Goal: Task Accomplishment & Management: Use online tool/utility

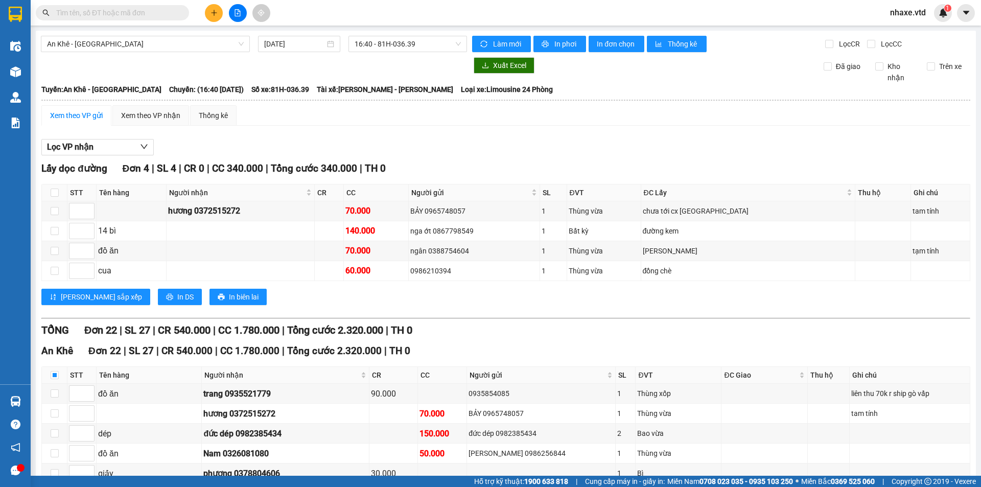
scroll to position [412, 0]
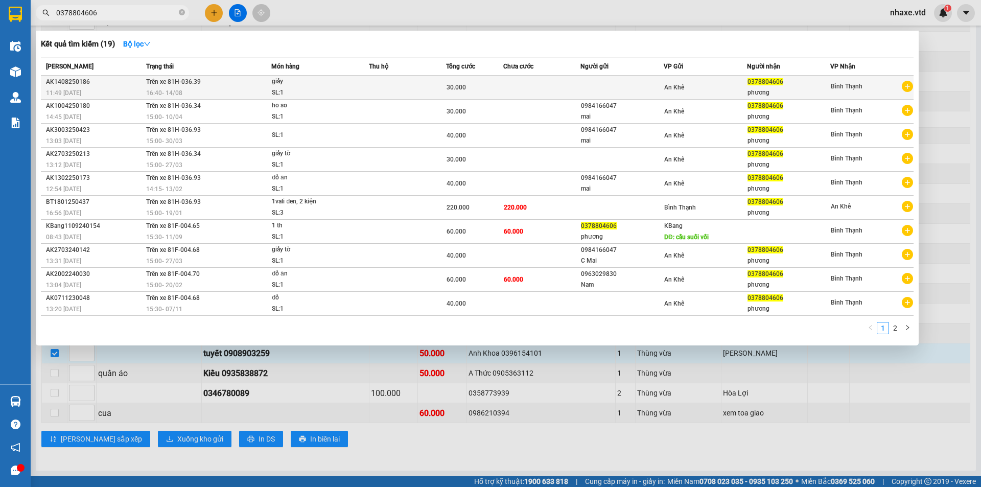
type input "0378804606"
click at [329, 94] on div "SL: 1" at bounding box center [310, 92] width 77 height 11
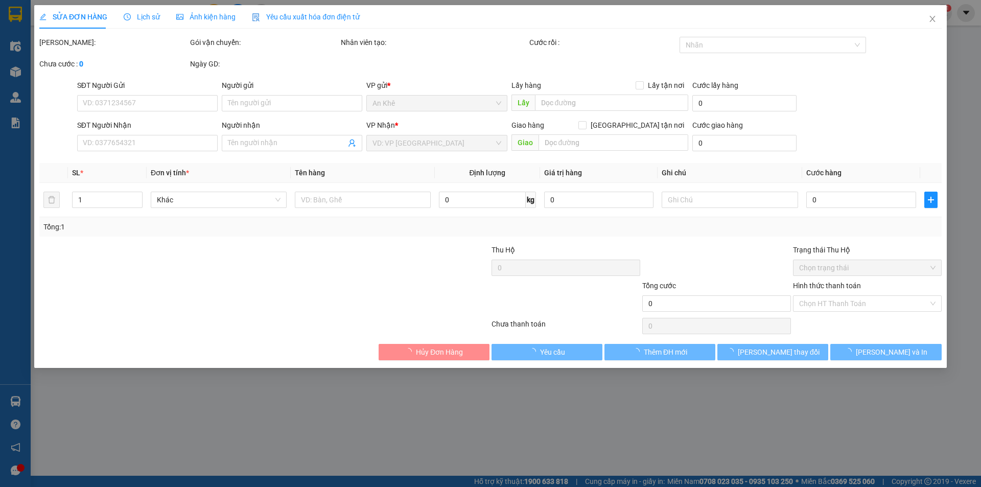
type input "0378804606"
type input "phương"
type input "30.000"
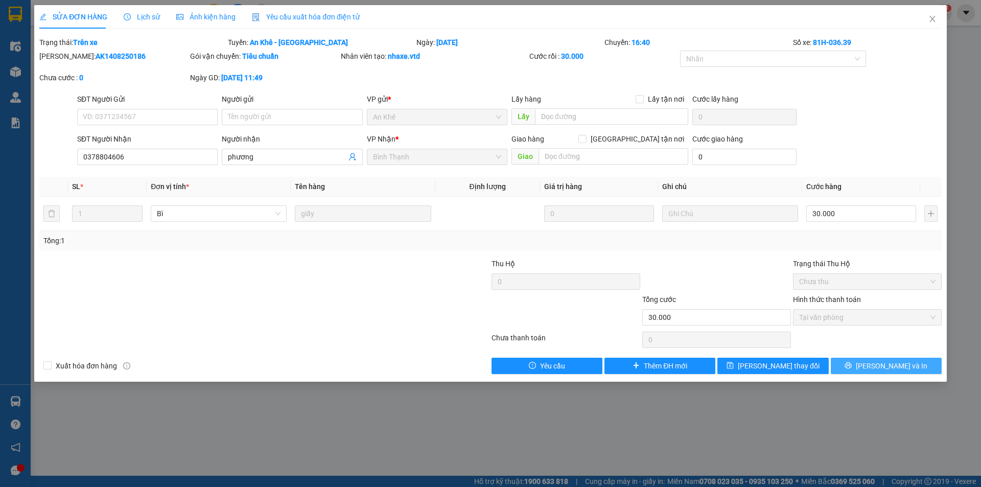
click at [863, 364] on button "[PERSON_NAME] và In" at bounding box center [885, 366] width 111 height 16
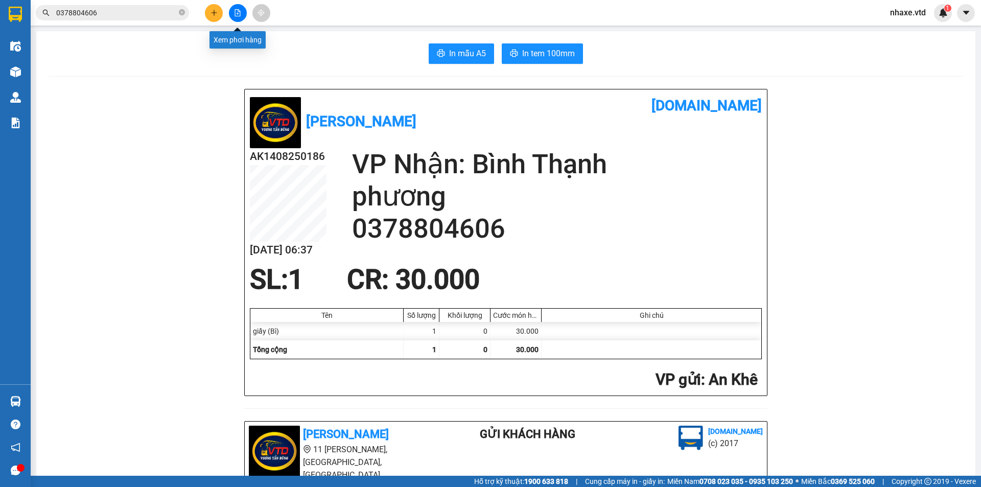
click at [235, 11] on icon "file-add" at bounding box center [238, 12] width 6 height 7
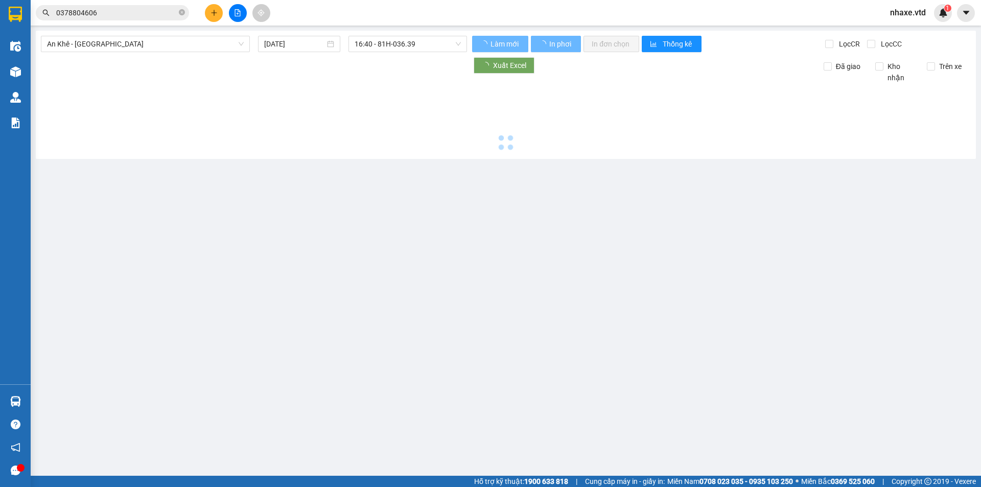
type input "[DATE]"
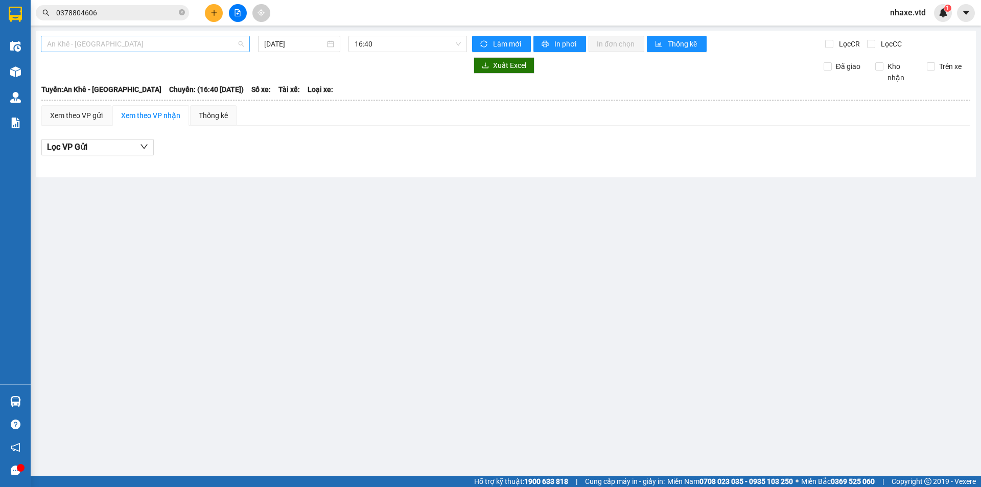
click at [130, 43] on span "An Khê - [GEOGRAPHIC_DATA]" at bounding box center [145, 43] width 197 height 15
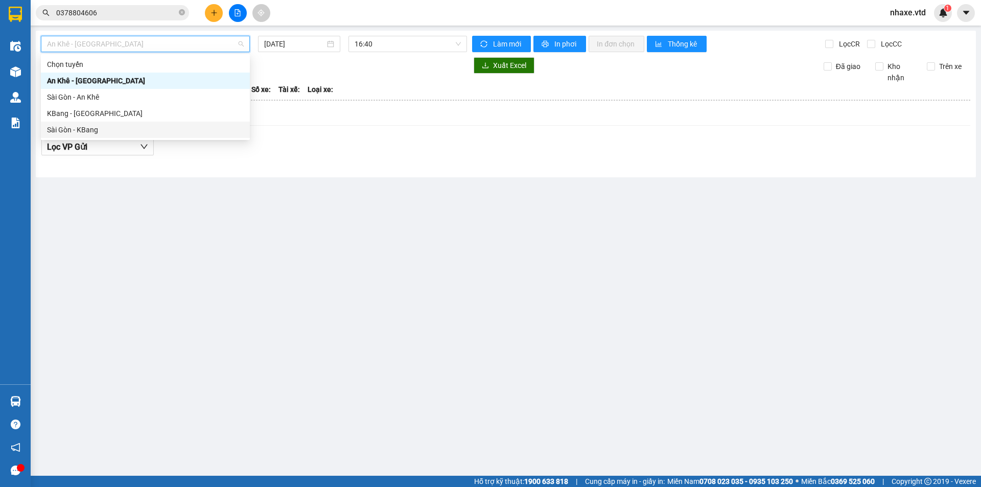
click at [58, 127] on div "Sài Gòn - KBang" at bounding box center [145, 129] width 197 height 11
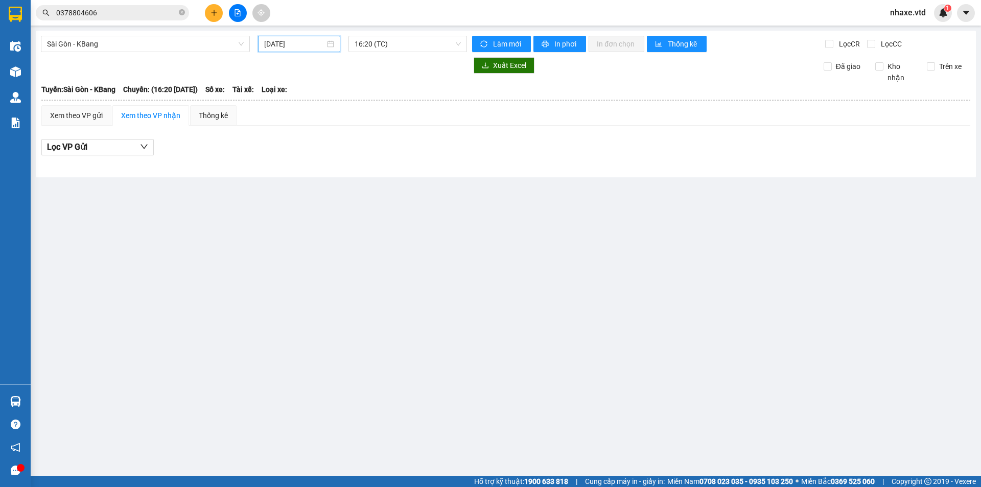
click at [284, 43] on input "[DATE]" at bounding box center [294, 43] width 61 height 11
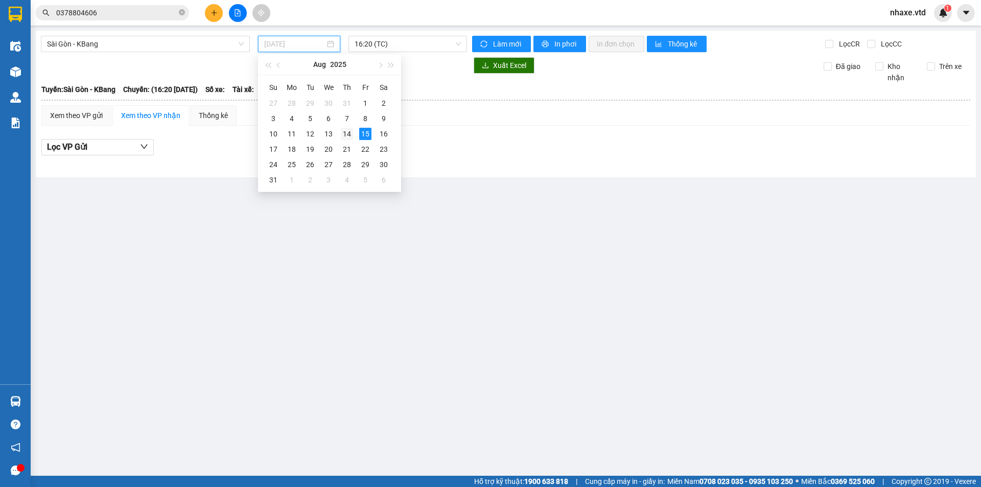
click at [346, 135] on div "14" at bounding box center [347, 134] width 12 height 12
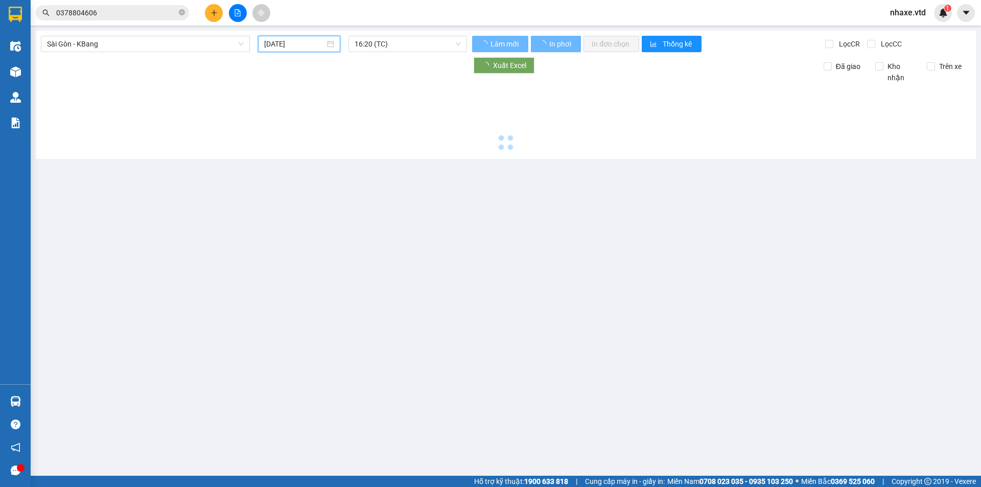
type input "[DATE]"
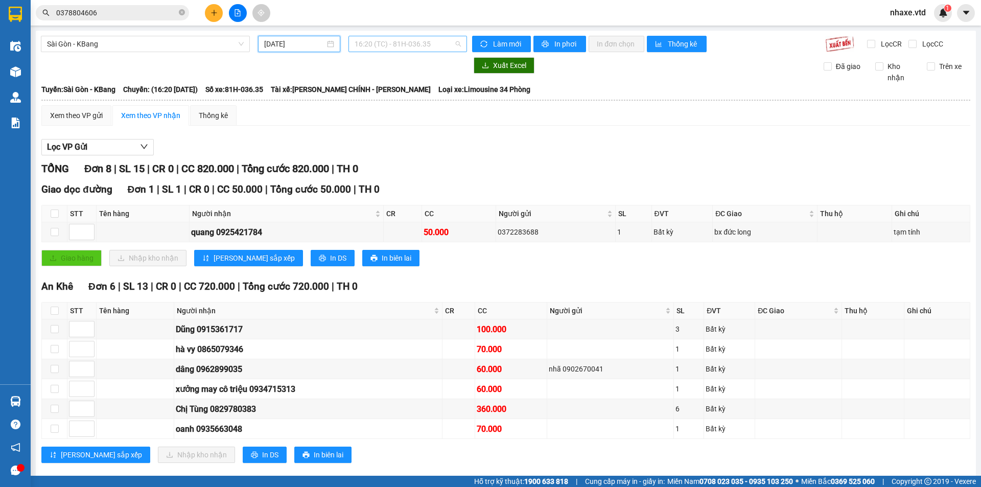
click at [405, 43] on span "16:20 (TC) - 81H-036.35" at bounding box center [407, 43] width 106 height 15
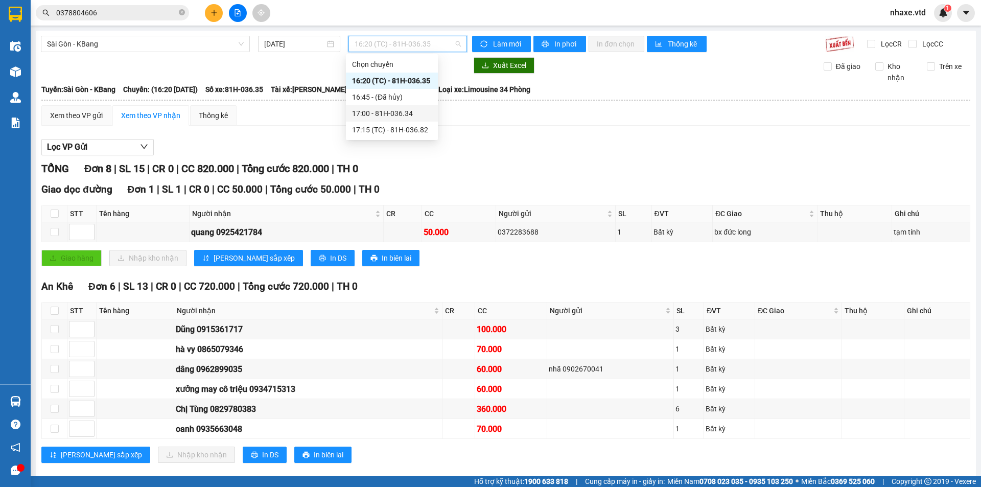
click at [386, 108] on div "17:00 - 81H-036.34" at bounding box center [392, 113] width 80 height 11
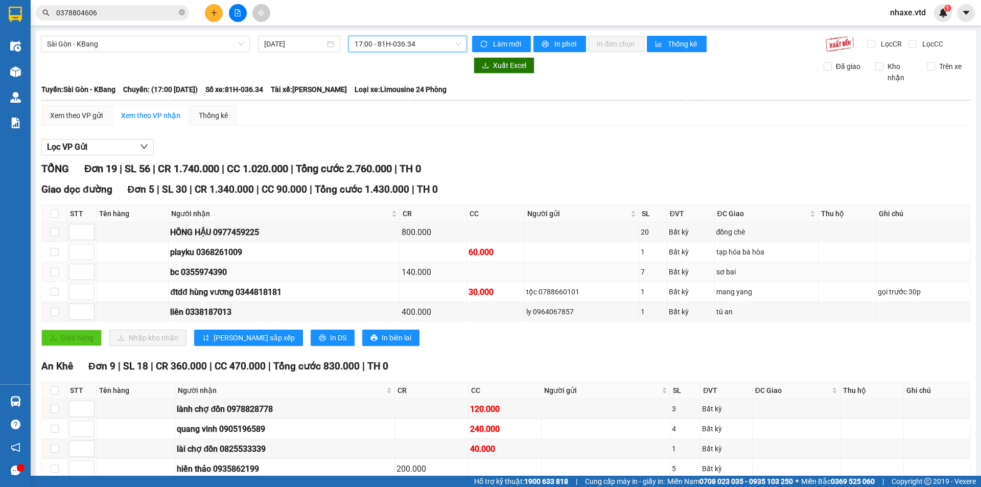
scroll to position [51, 0]
